Goal: Task Accomplishment & Management: Complete application form

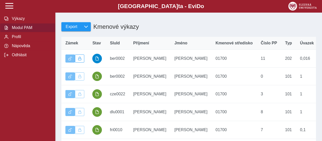
scroll to position [88, 0]
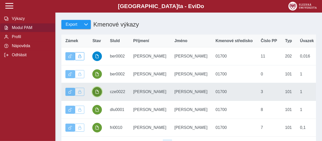
click at [97, 94] on span "button" at bounding box center [97, 92] width 4 height 4
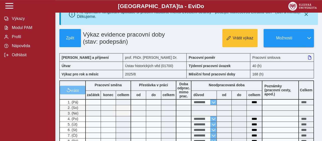
scroll to position [4, 0]
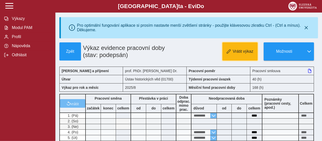
click at [245, 52] on span "Vrátit výkaz" at bounding box center [243, 51] width 21 height 5
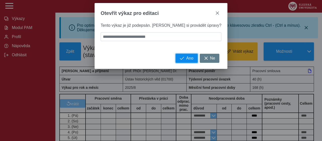
click at [176, 63] on button "Ano" at bounding box center [187, 58] width 22 height 9
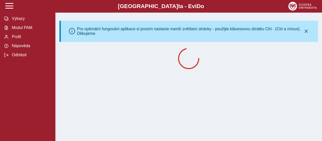
scroll to position [0, 0]
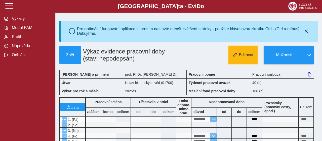
click at [248, 56] on span "Editovat" at bounding box center [246, 55] width 15 height 5
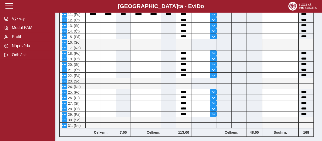
scroll to position [167, 0]
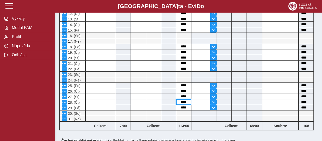
click at [187, 102] on input "****" at bounding box center [183, 101] width 15 height 5
type input "*"
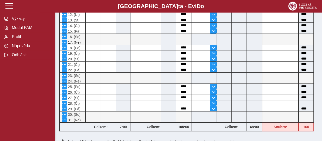
scroll to position [168, 0]
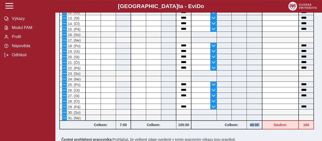
drag, startPoint x: 266, startPoint y: 123, endPoint x: 246, endPoint y: 120, distance: 20.4
click at [246, 120] on div "**********" at bounding box center [186, 30] width 259 height 204
click at [188, 105] on input "****" at bounding box center [183, 106] width 15 height 5
type input "*"
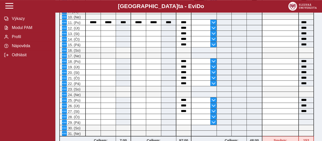
scroll to position [152, 0]
click at [214, 115] on span "button" at bounding box center [214, 116] width 4 height 4
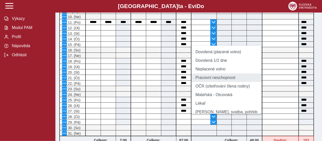
click at [217, 81] on li "Pracovní neschopnost" at bounding box center [226, 77] width 70 height 9
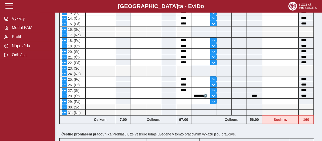
scroll to position [176, 0]
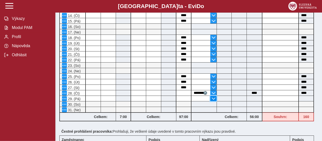
click at [213, 97] on span "button" at bounding box center [214, 98] width 4 height 4
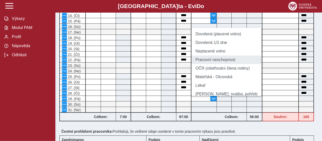
click at [215, 63] on li "Pracovní neschopnost" at bounding box center [226, 59] width 70 height 9
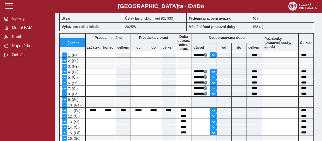
scroll to position [0, 0]
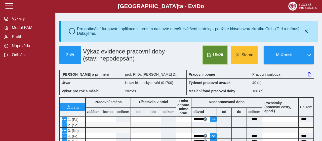
click at [211, 57] on span "button" at bounding box center [209, 55] width 4 height 4
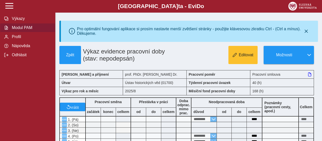
click at [26, 30] on span "Modul PAM" at bounding box center [30, 27] width 41 height 5
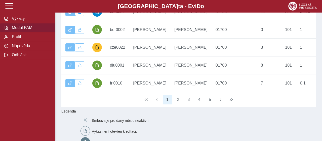
scroll to position [134, 0]
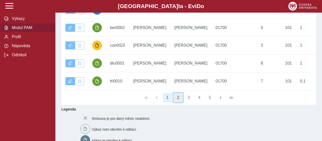
click at [177, 102] on button "2" at bounding box center [178, 98] width 10 height 10
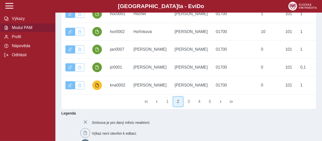
scroll to position [132, 0]
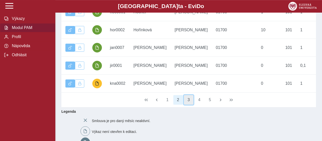
click at [189, 103] on button "3" at bounding box center [189, 100] width 10 height 10
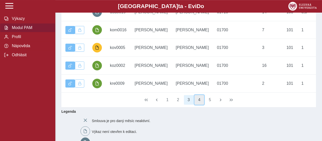
click at [199, 104] on button "4" at bounding box center [199, 100] width 10 height 10
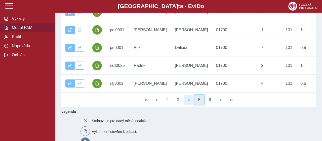
click at [199, 104] on button "5" at bounding box center [199, 100] width 10 height 10
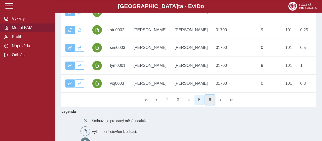
click at [210, 104] on button "6" at bounding box center [210, 100] width 10 height 10
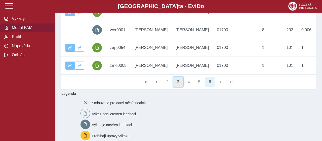
click at [177, 87] on button "3" at bounding box center [178, 82] width 10 height 10
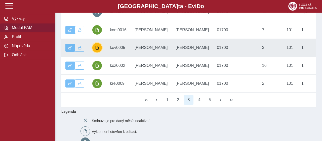
click at [97, 50] on span "button" at bounding box center [97, 48] width 4 height 4
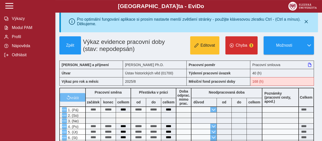
scroll to position [8, 0]
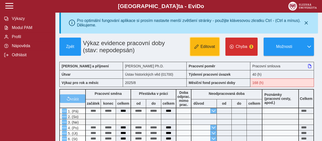
click at [203, 49] on span "Editovat" at bounding box center [208, 46] width 15 height 5
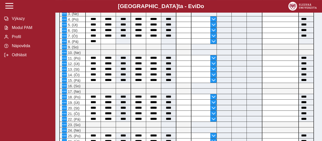
scroll to position [87, 0]
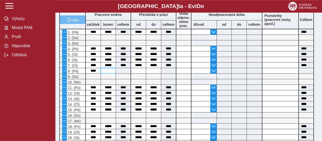
click at [110, 71] on input at bounding box center [108, 70] width 15 height 5
type input "*****"
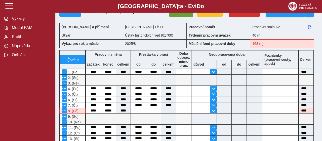
scroll to position [50, 0]
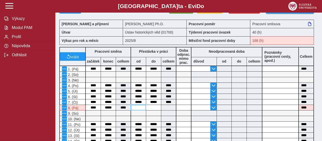
click at [140, 107] on input at bounding box center [138, 107] width 15 height 5
type input "*****"
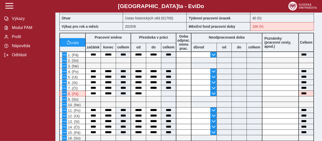
scroll to position [66, 0]
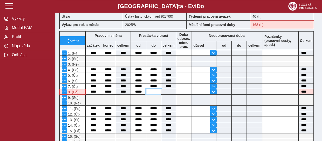
click at [152, 93] on input at bounding box center [153, 91] width 15 height 5
type input "*****"
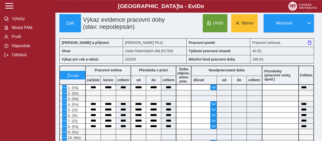
scroll to position [31, 0]
